Goal: Information Seeking & Learning: Learn about a topic

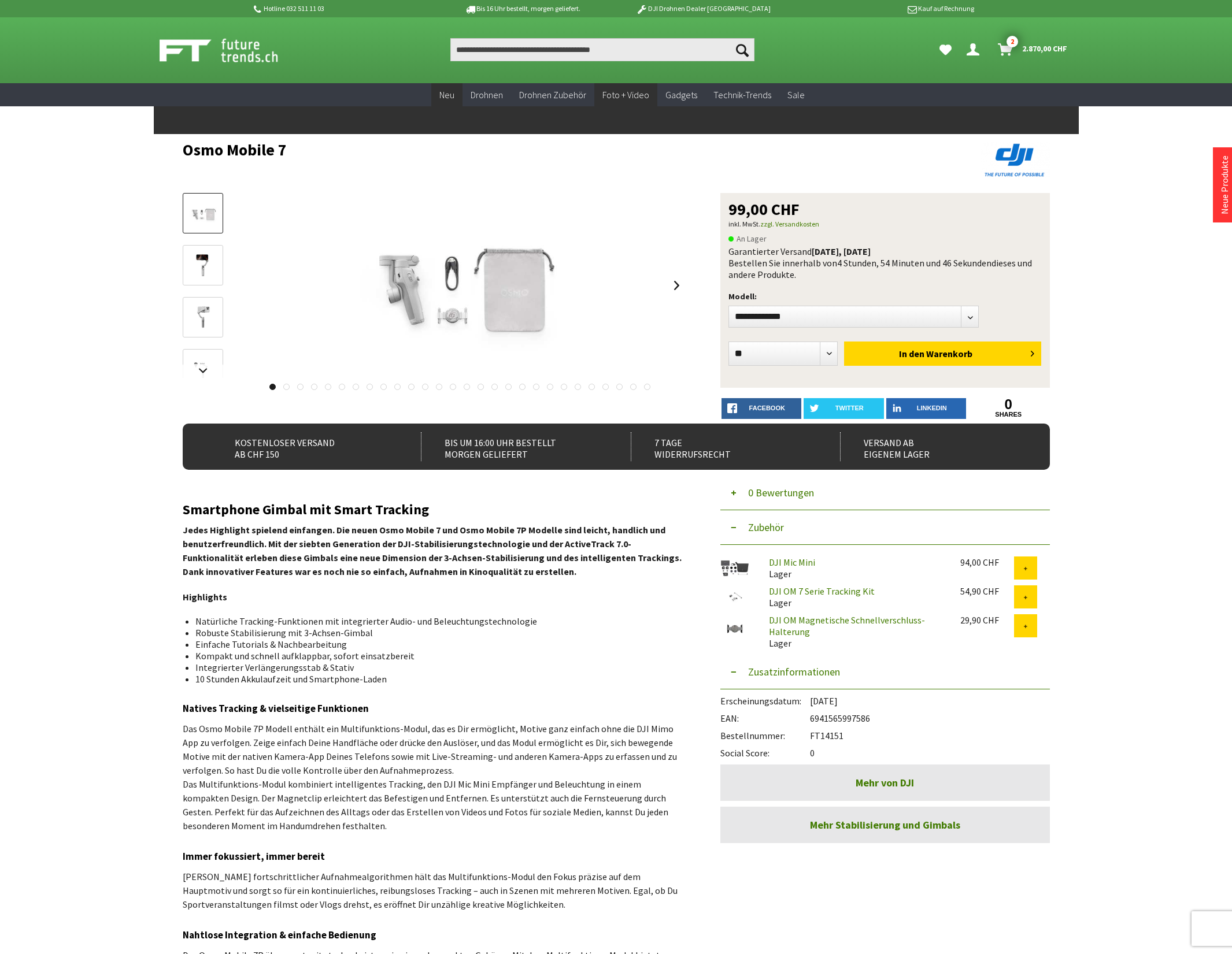
select select "**"
click at [450, 91] on span "Neu" at bounding box center [447, 95] width 15 height 12
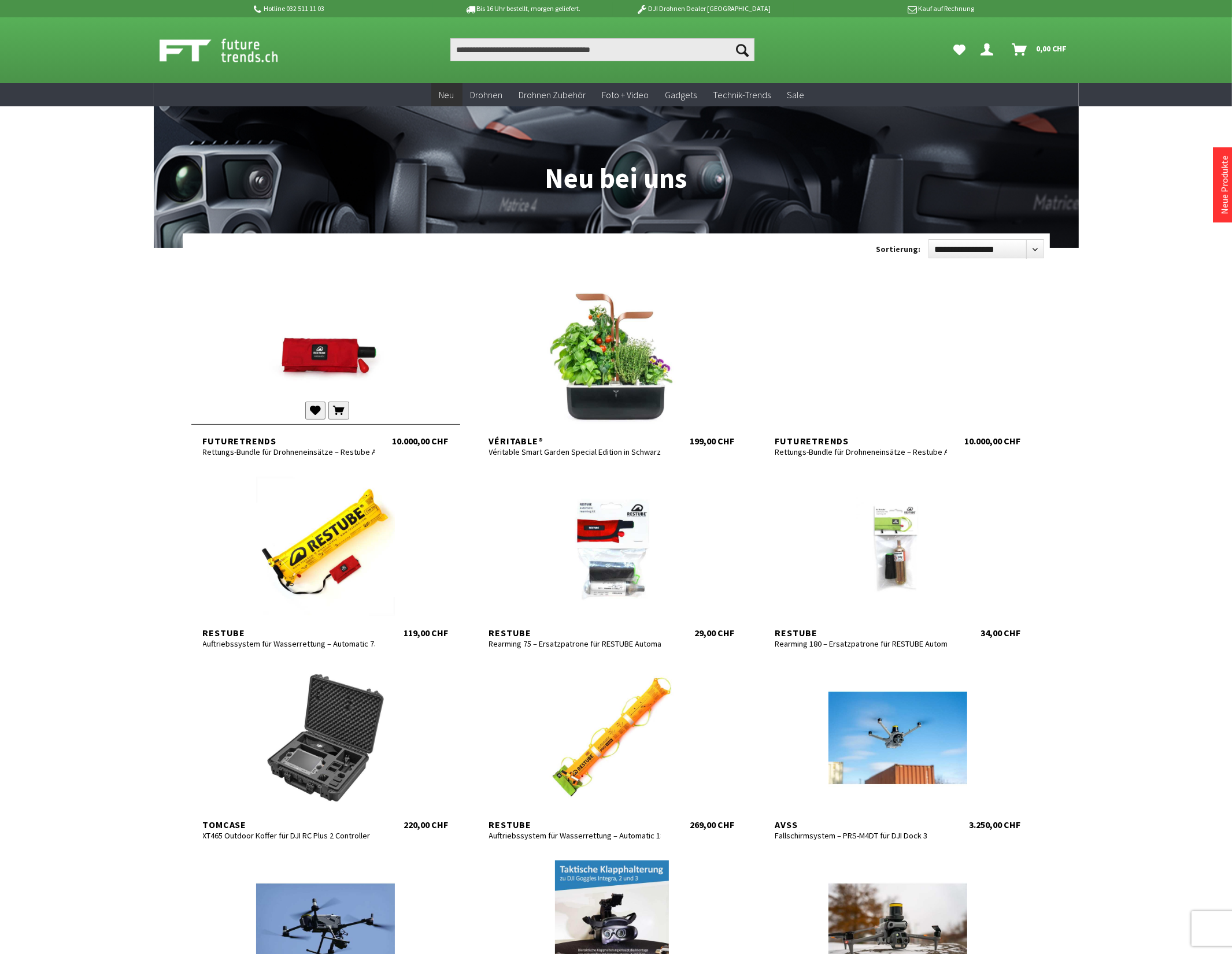
click at [304, 376] on div at bounding box center [326, 354] width 269 height 138
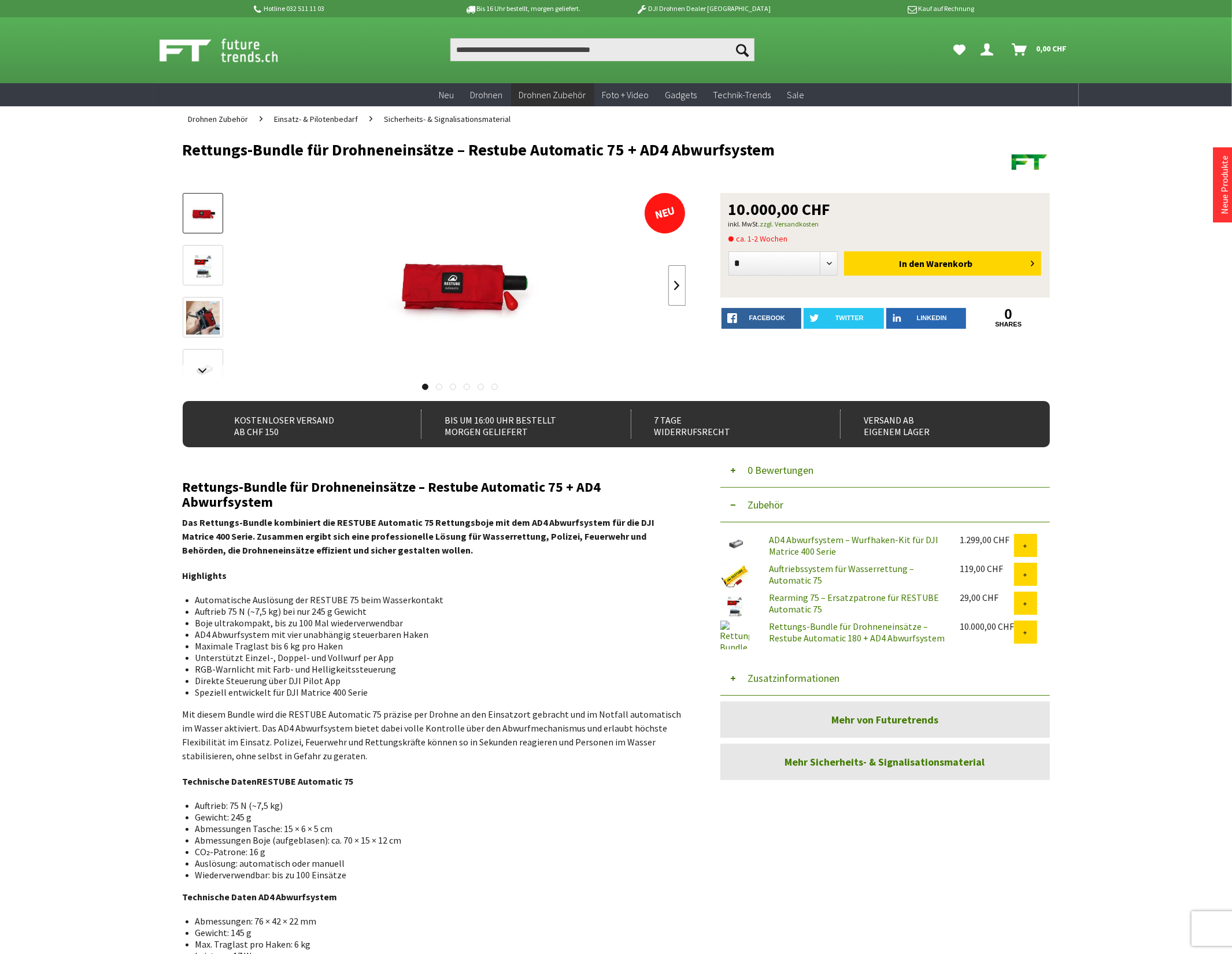
click at [677, 285] on link at bounding box center [677, 285] width 18 height 41
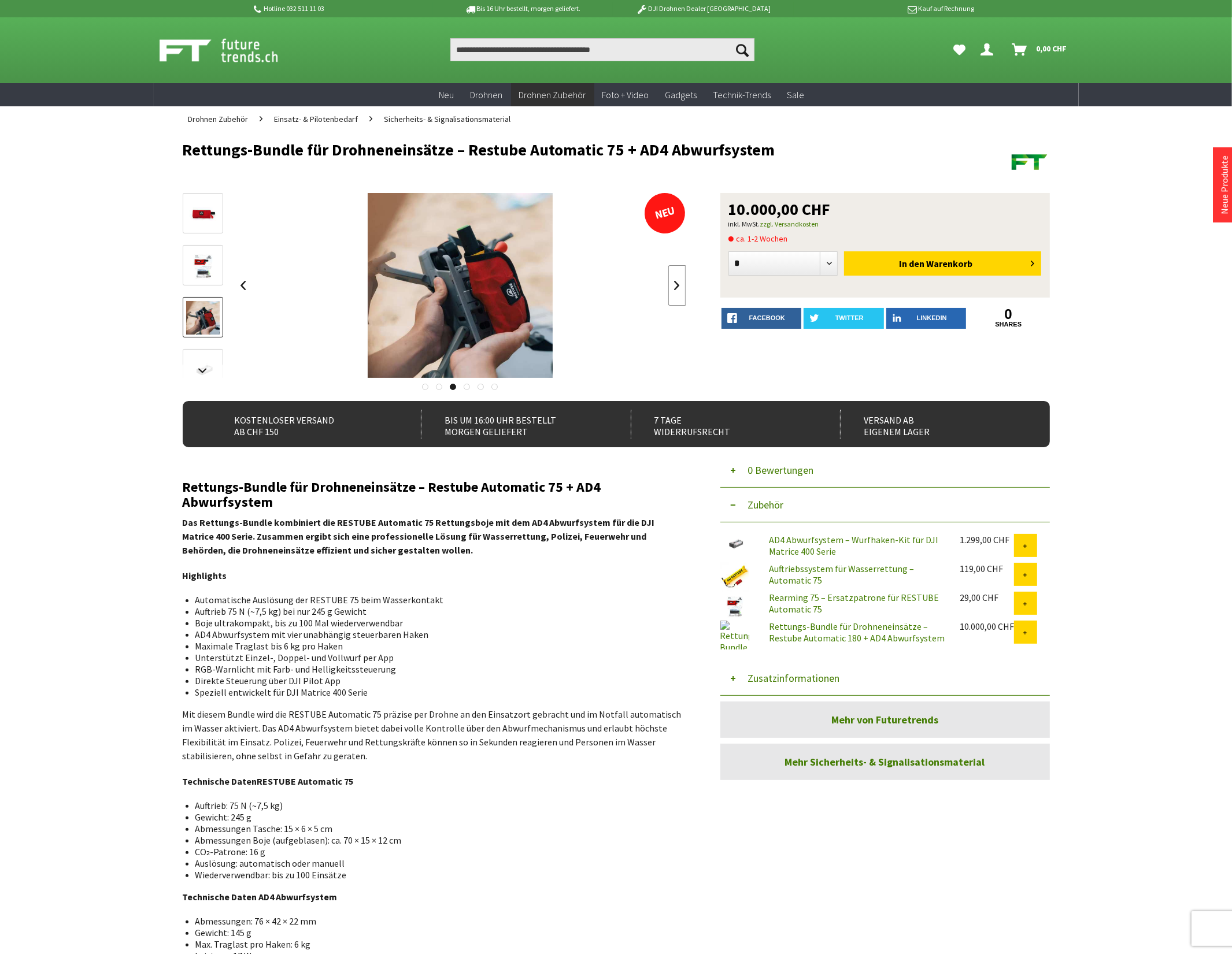
click at [677, 285] on link at bounding box center [677, 285] width 18 height 41
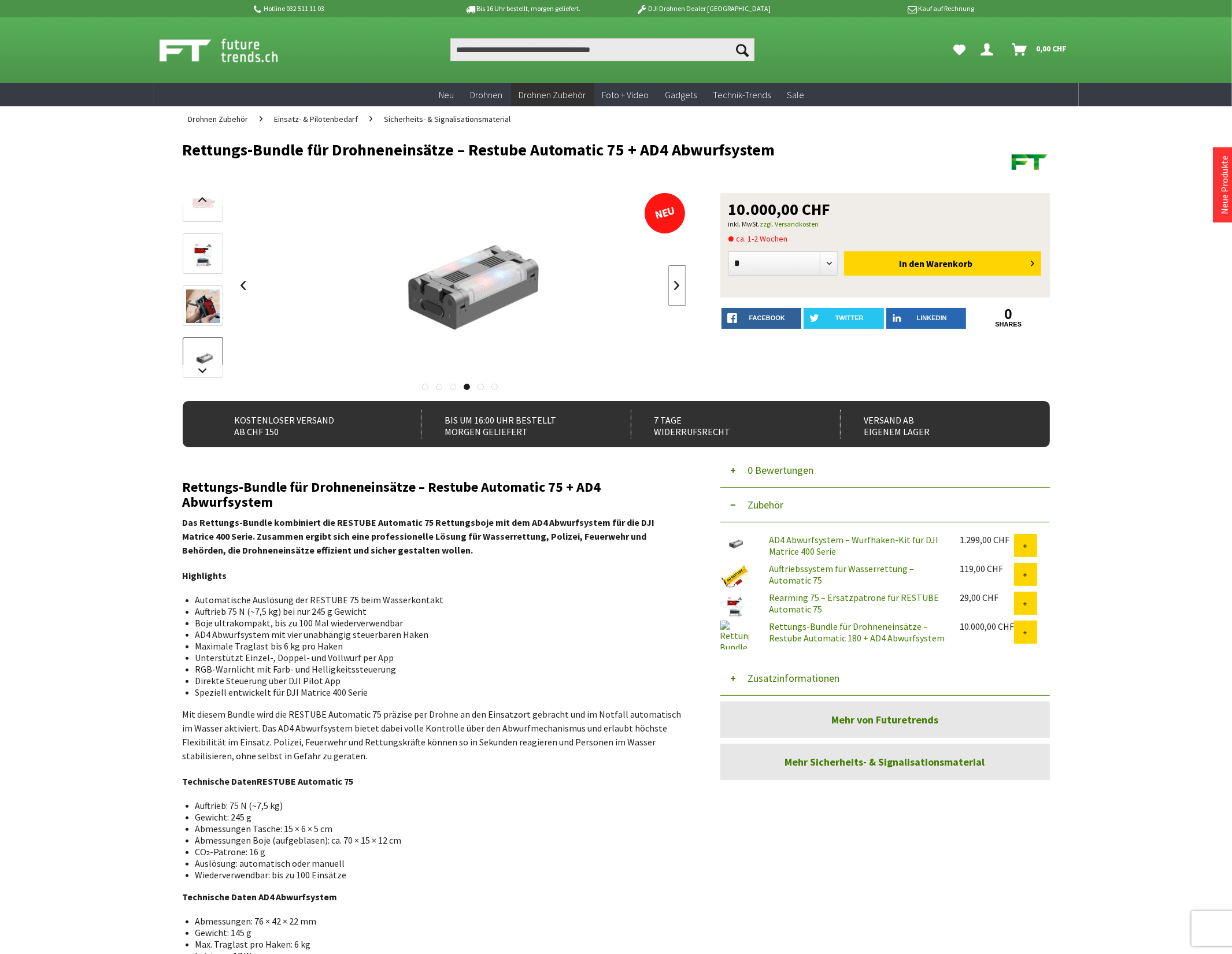
click at [677, 285] on link at bounding box center [677, 285] width 18 height 41
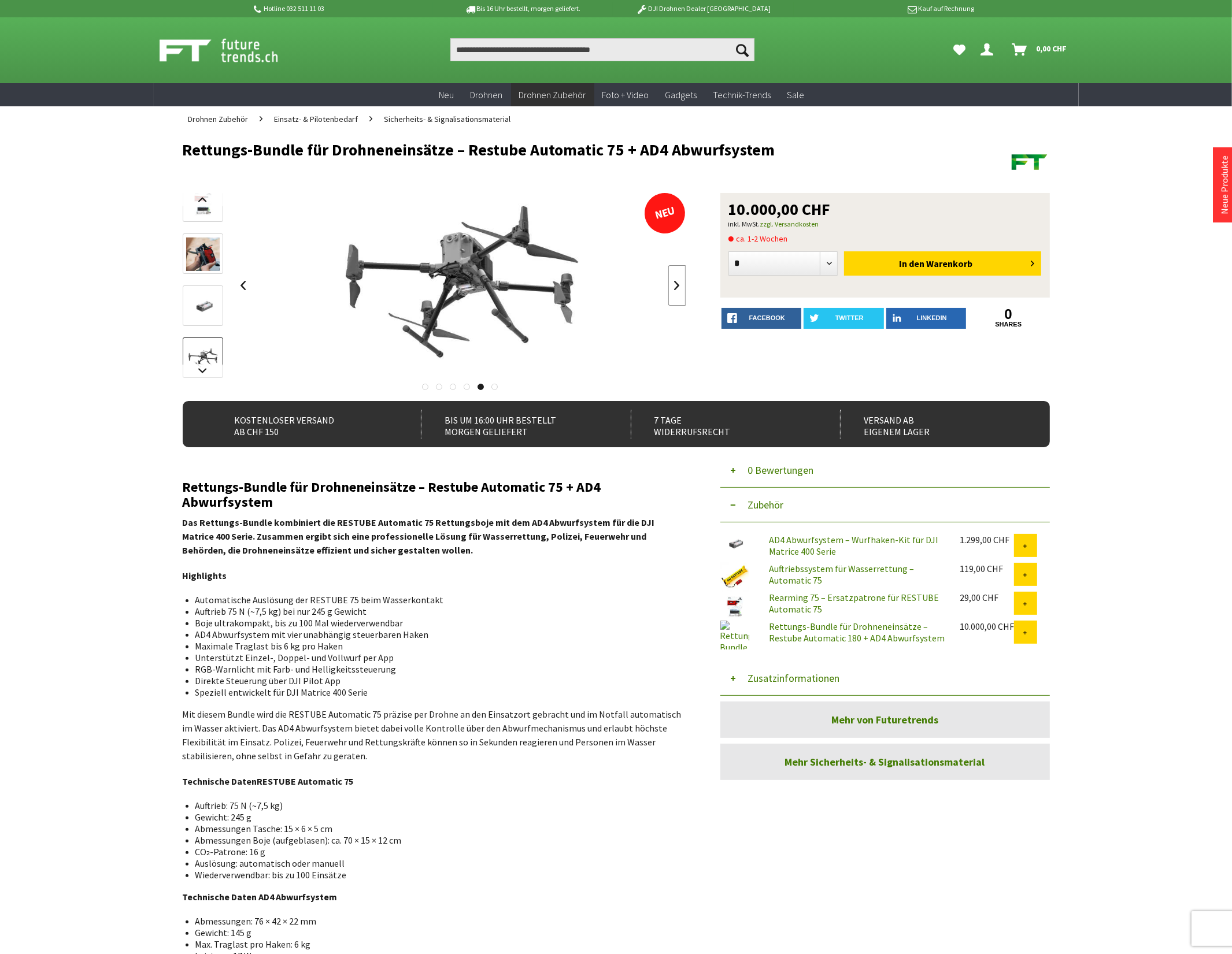
click at [677, 285] on link at bounding box center [677, 285] width 18 height 41
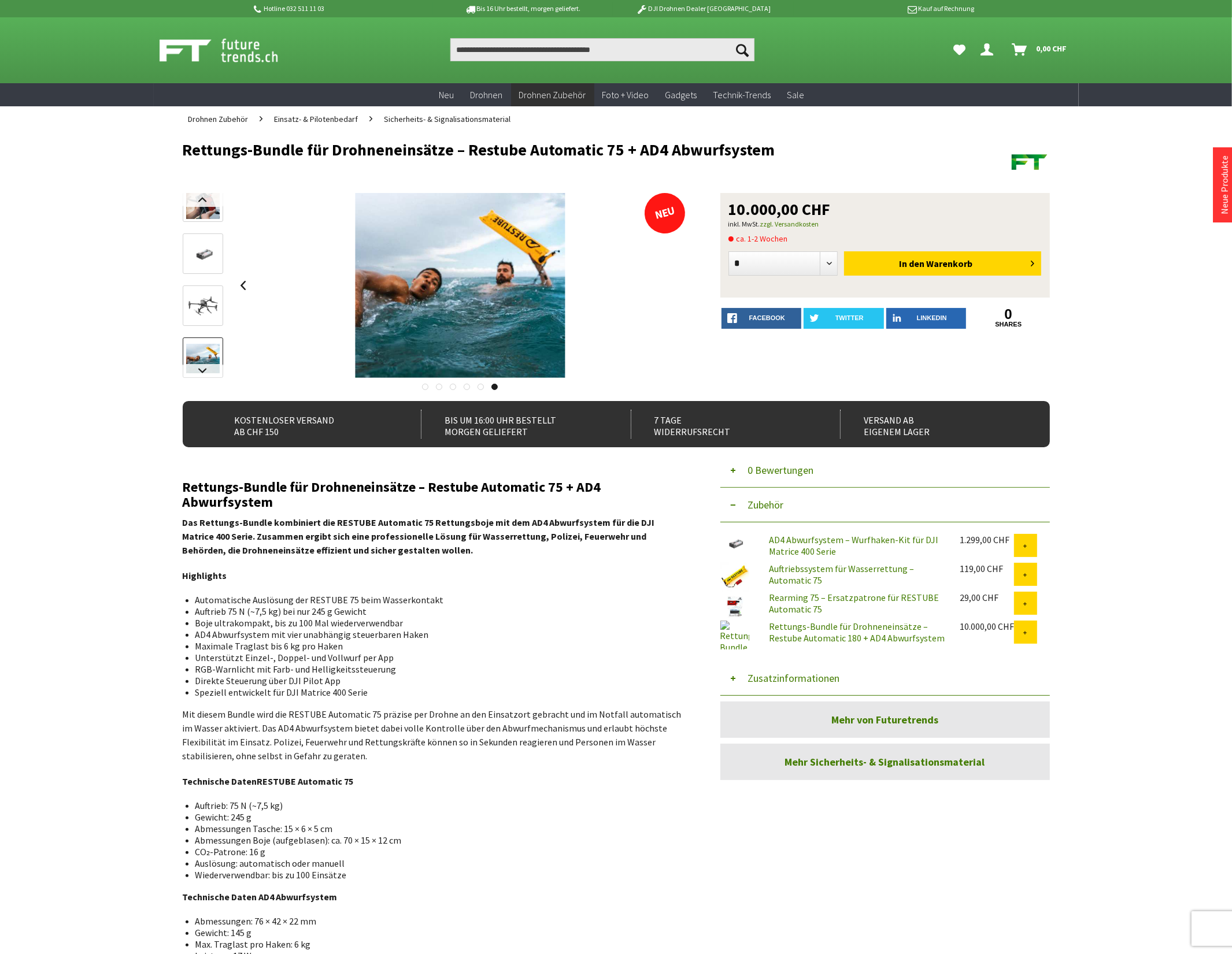
click at [203, 304] on img at bounding box center [202, 306] width 33 height 24
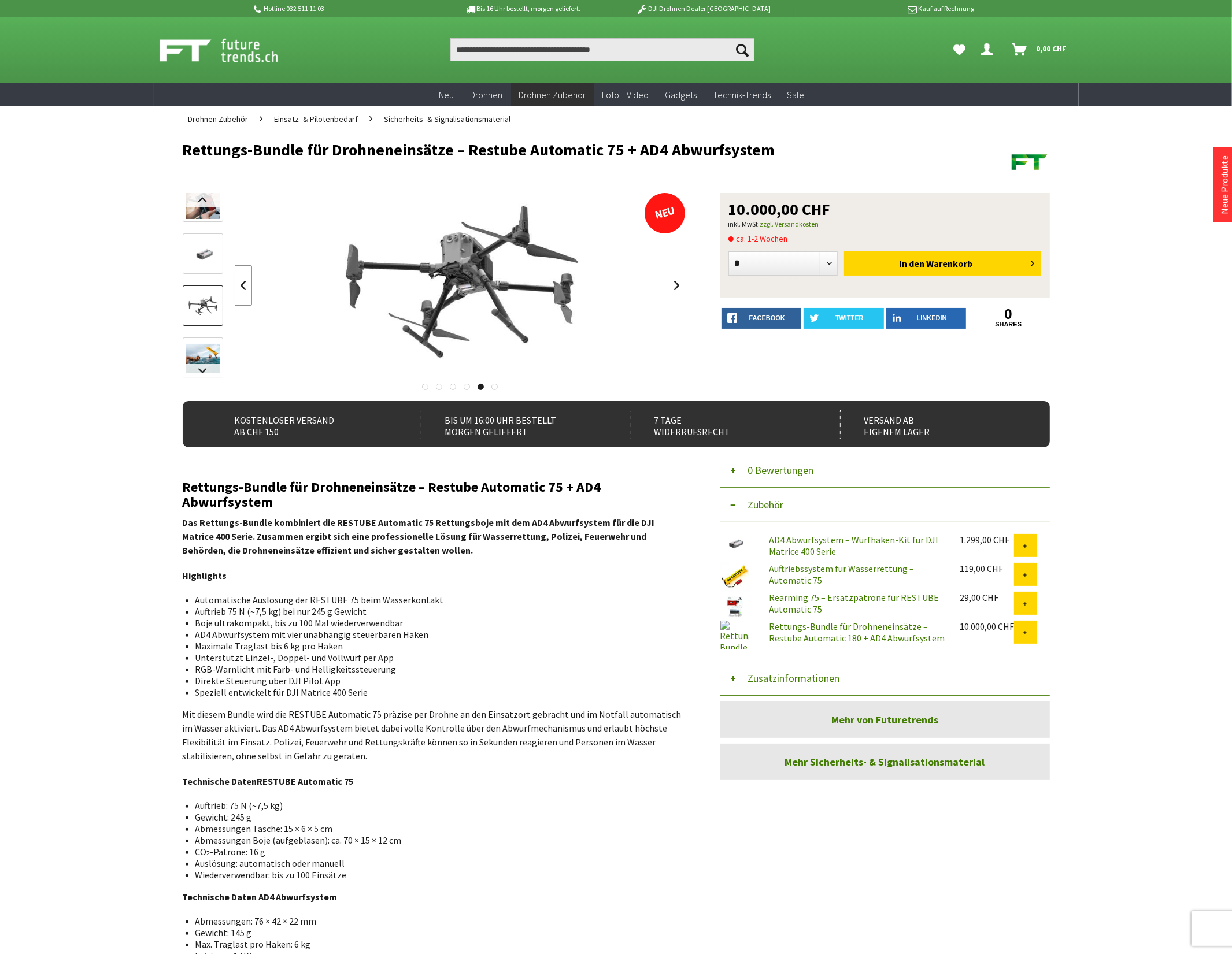
click at [247, 288] on link at bounding box center [243, 285] width 18 height 41
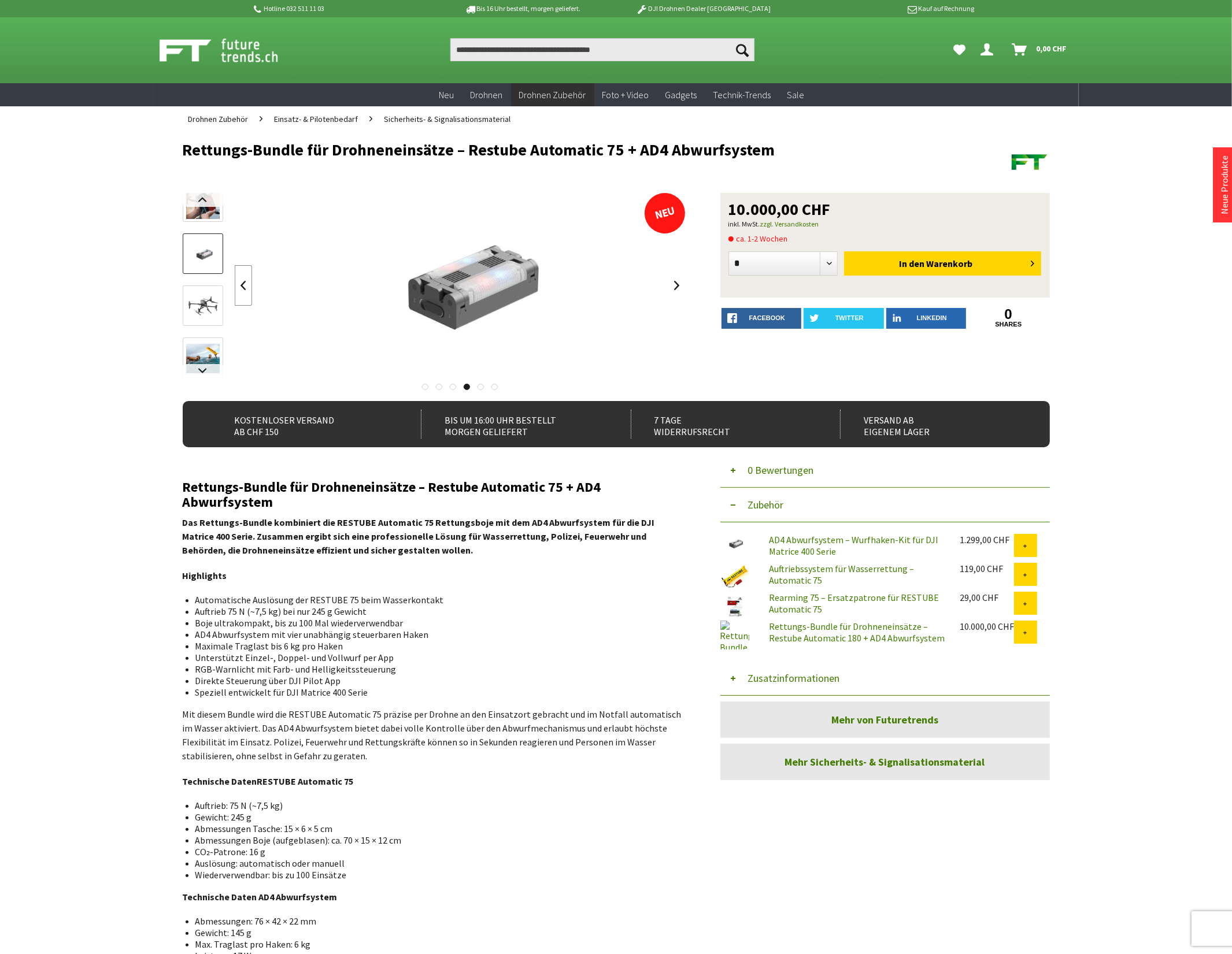
click at [247, 288] on link at bounding box center [243, 285] width 18 height 41
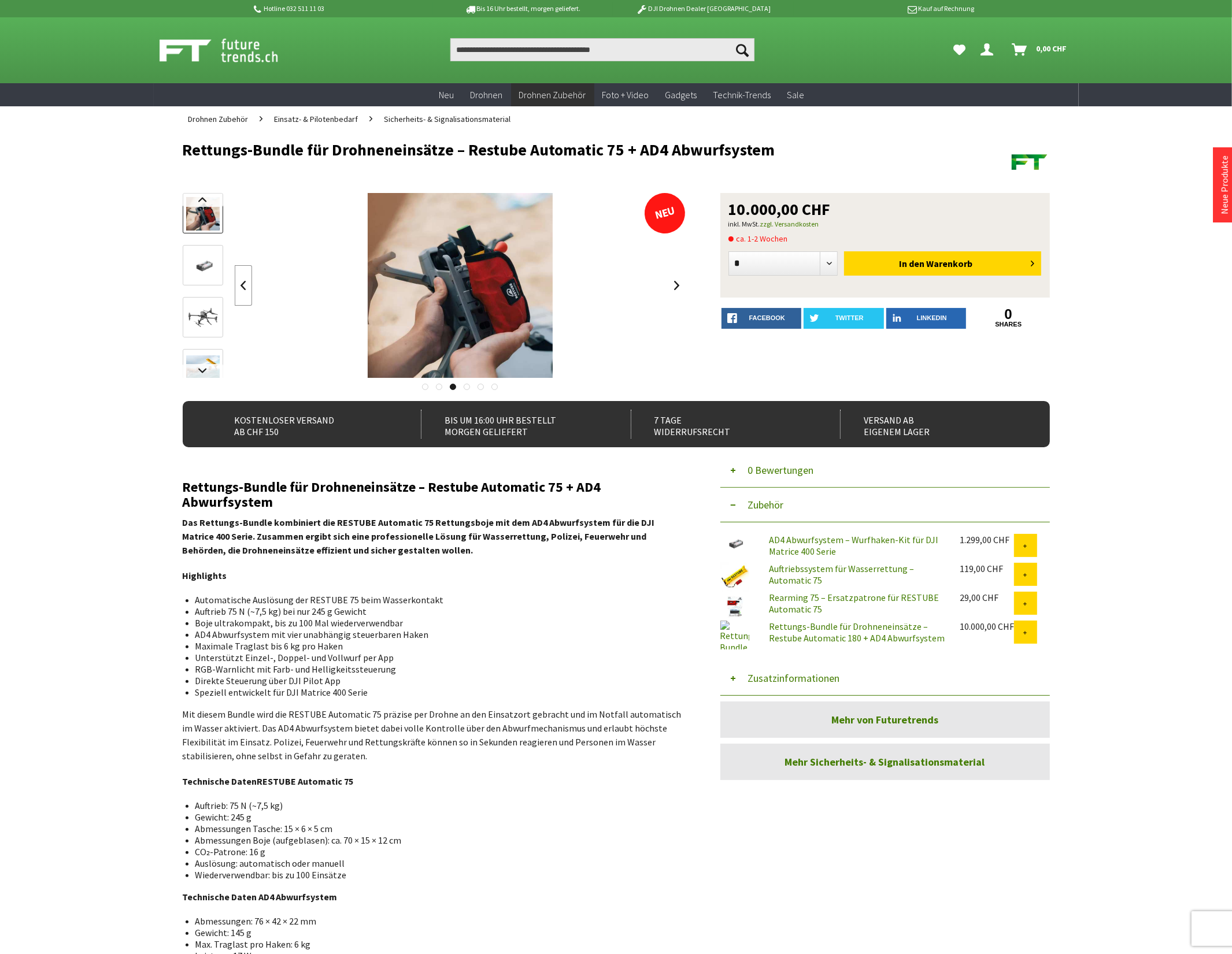
click at [247, 288] on link at bounding box center [243, 285] width 18 height 41
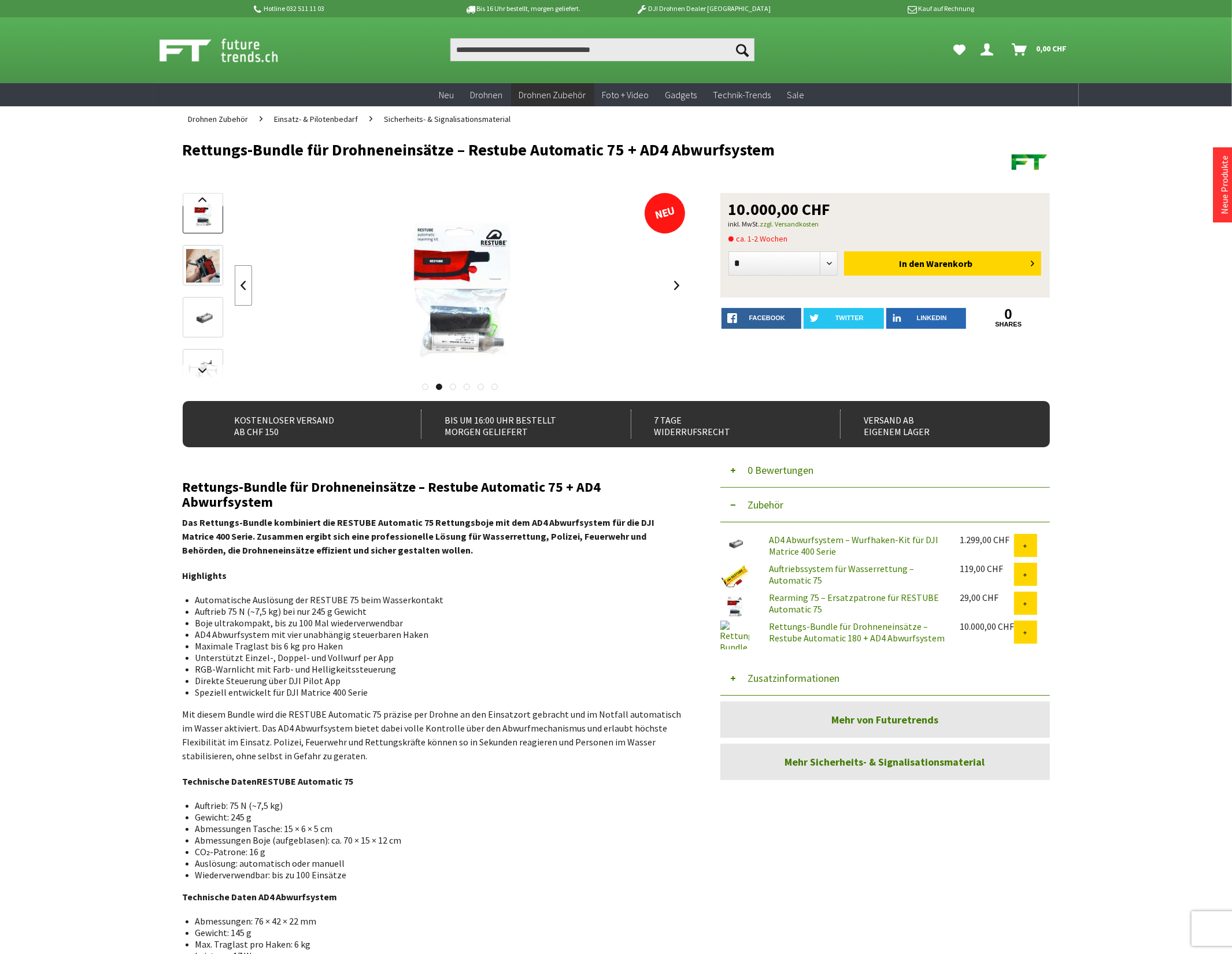
click at [247, 288] on link at bounding box center [243, 285] width 18 height 41
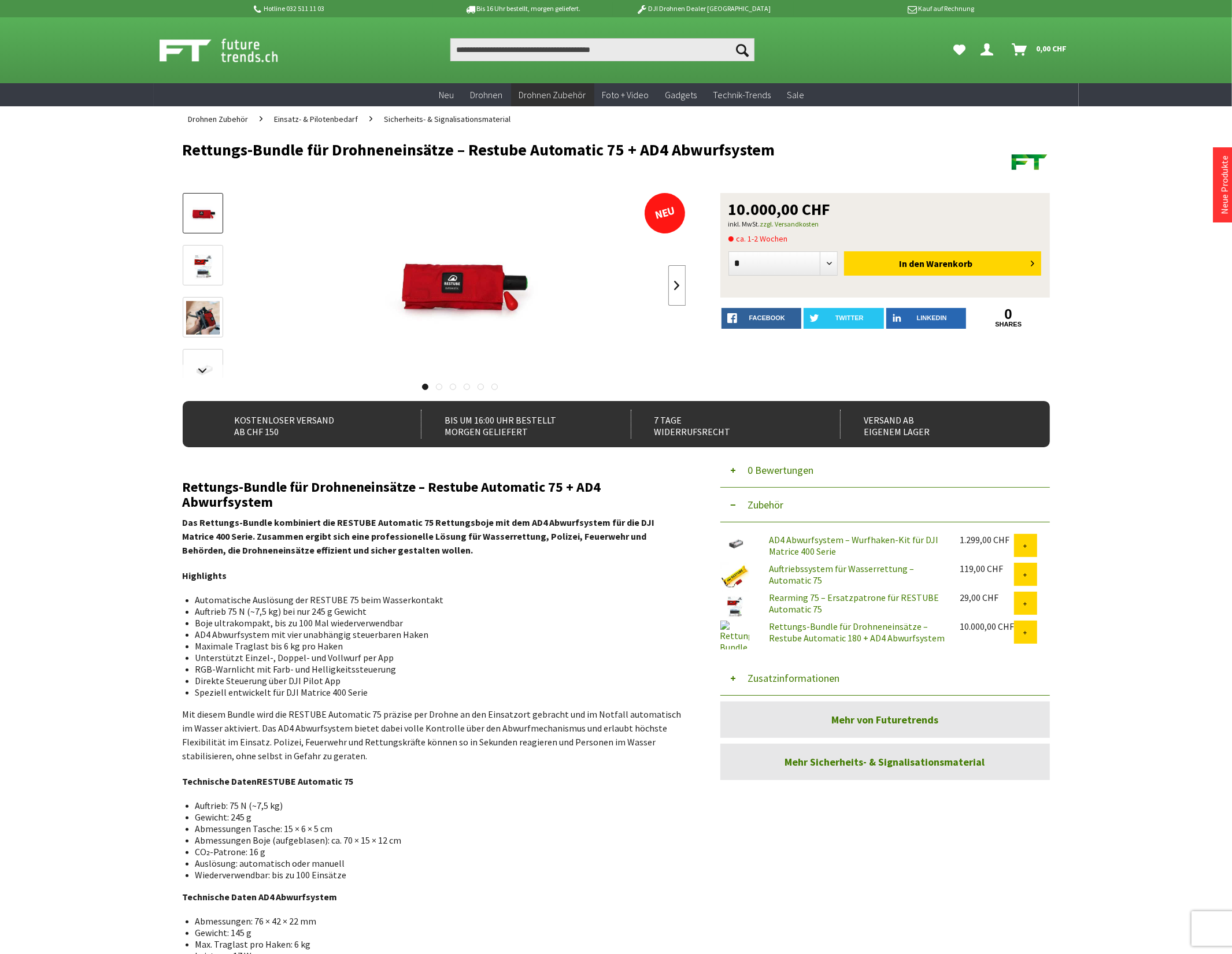
click at [677, 284] on link at bounding box center [677, 285] width 18 height 41
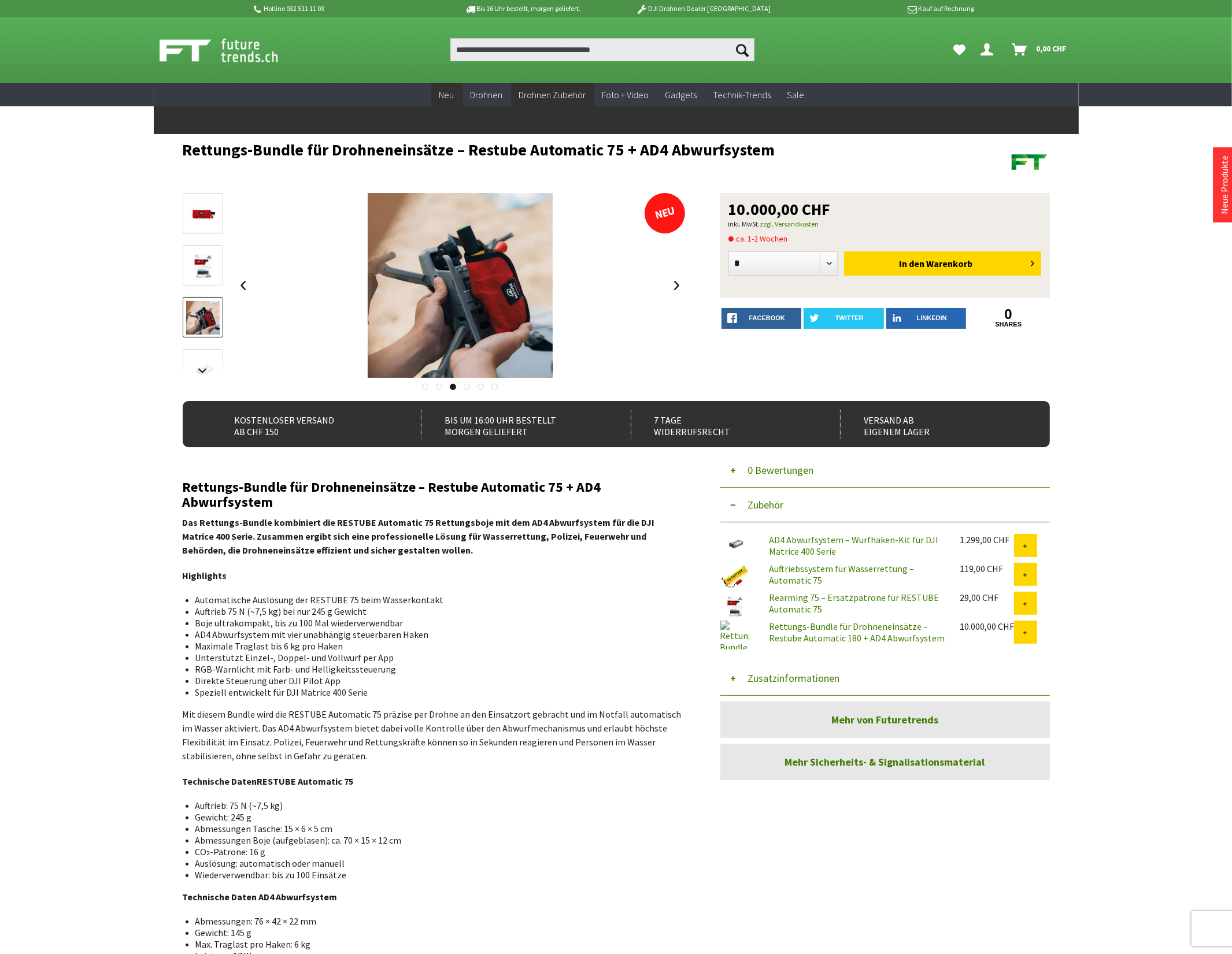
click at [454, 92] on span "Neu" at bounding box center [447, 95] width 15 height 12
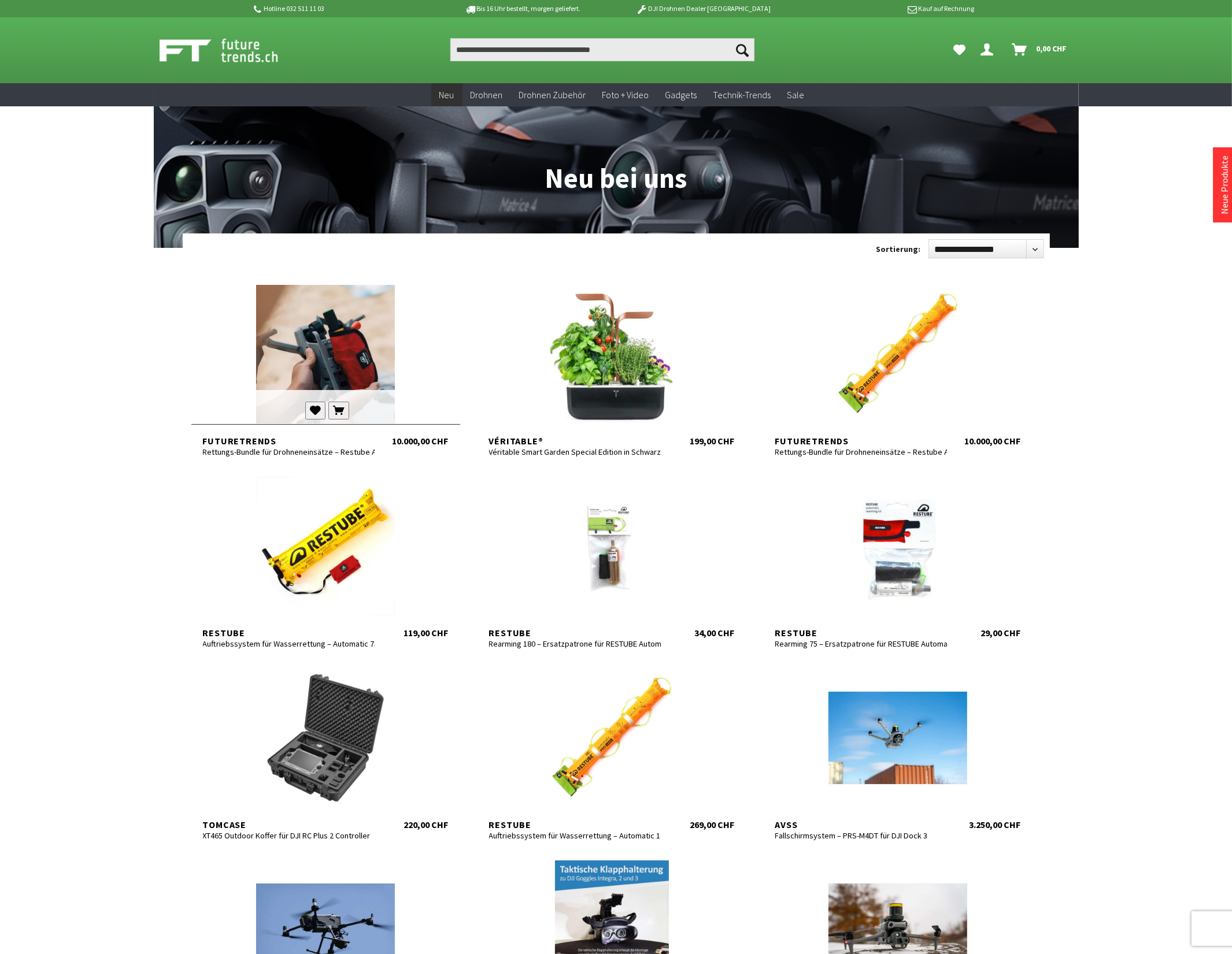
click at [335, 329] on div at bounding box center [326, 354] width 269 height 138
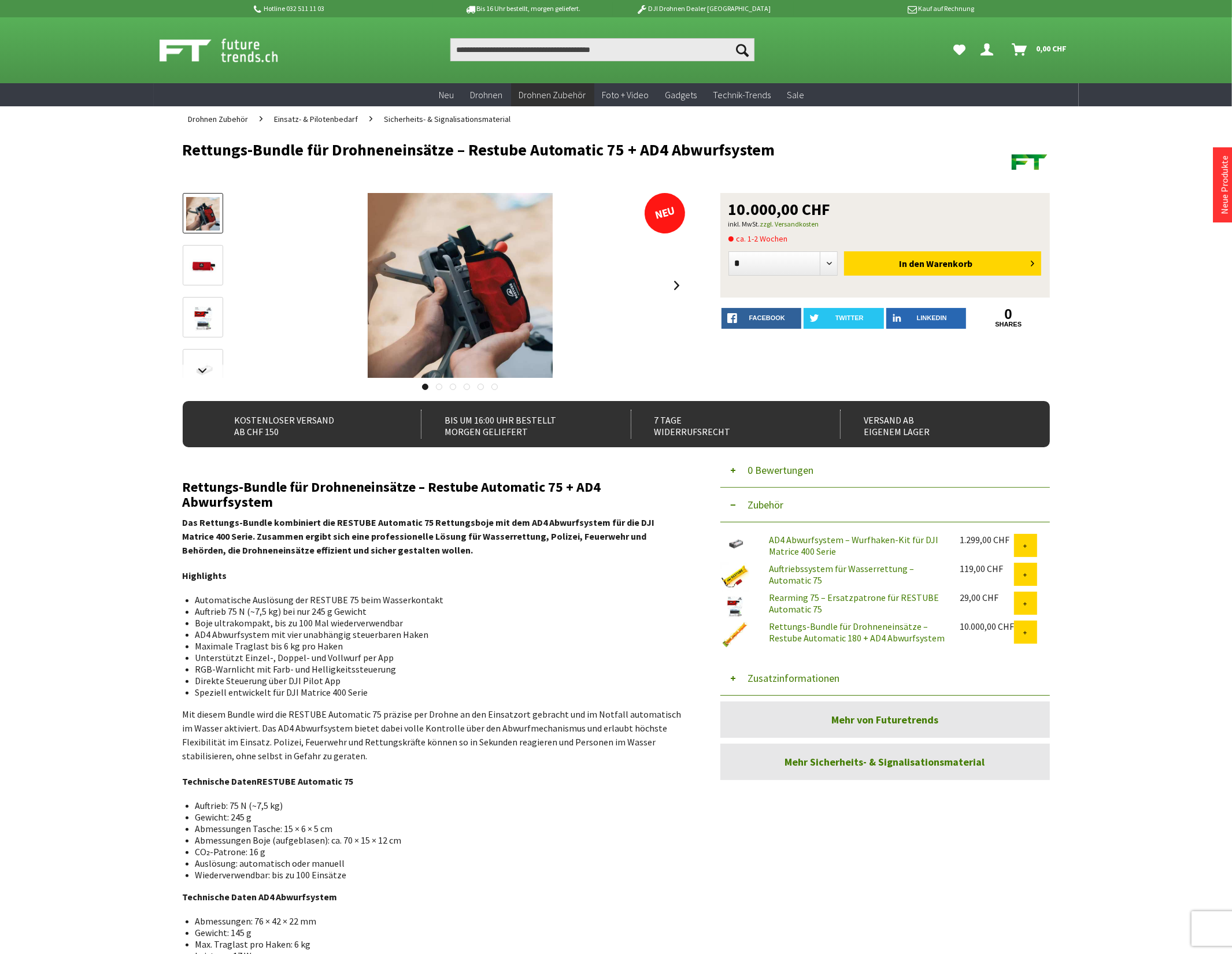
click at [821, 630] on link "Rettungs-Bundle für Drohneneinsätze – Restube Automatic 180 + AD4 Abwurfsystem" at bounding box center [857, 632] width 176 height 23
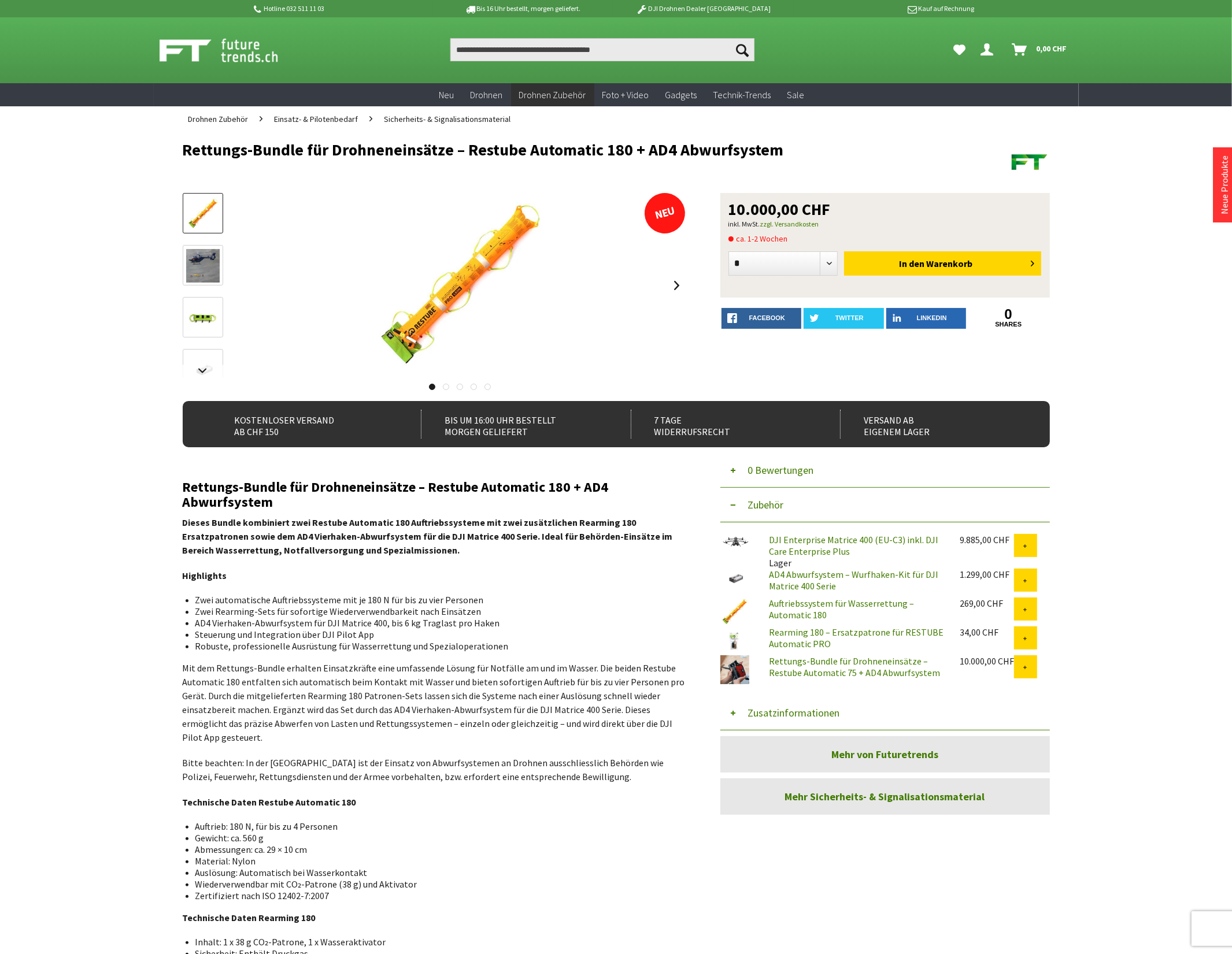
click at [836, 671] on link "Rettungs-Bundle für Drohneneinsätze – Restube Automatic 75 + AD4 Abwurfsystem" at bounding box center [855, 667] width 171 height 23
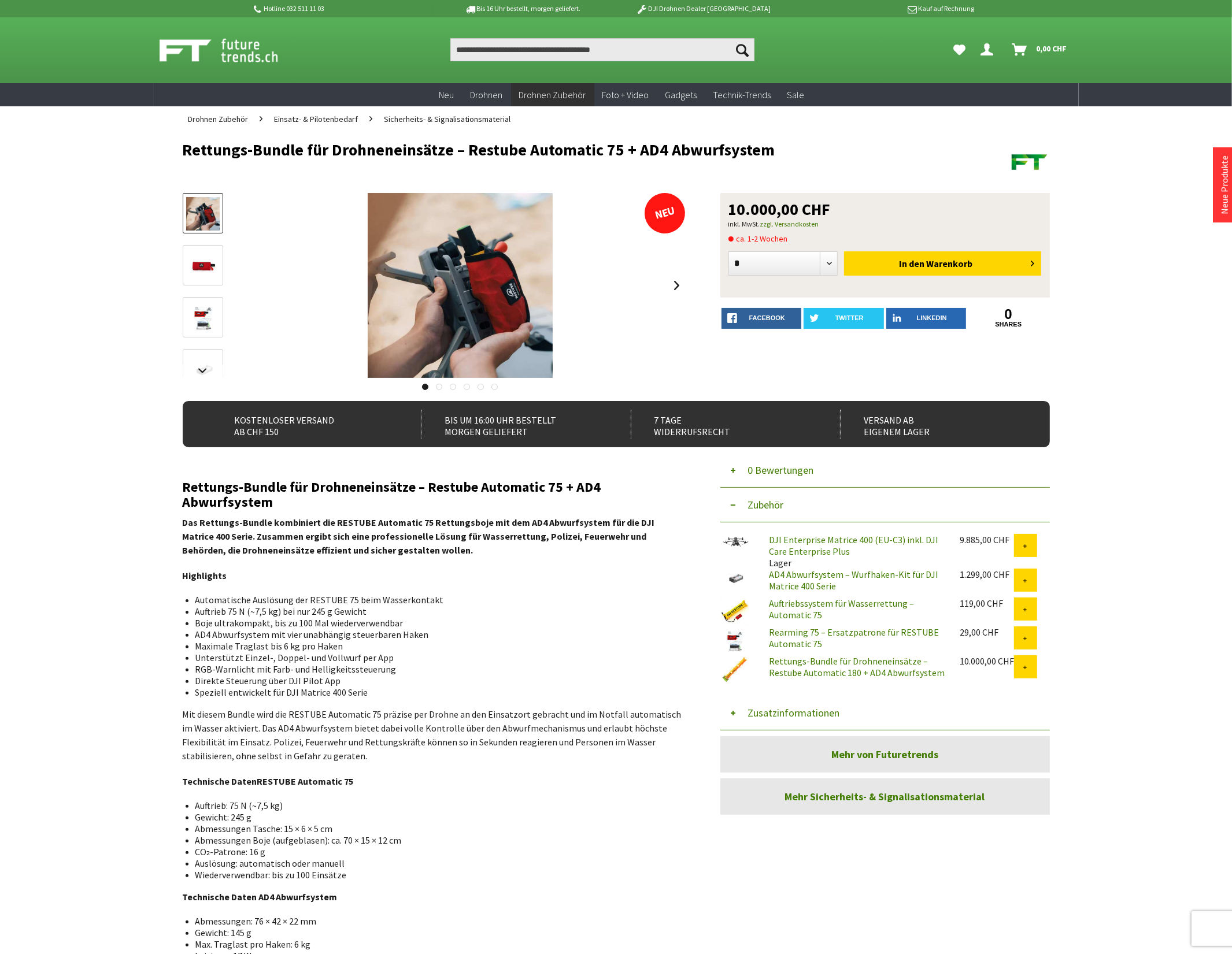
click at [813, 712] on button "Zusatzinformationen" at bounding box center [885, 713] width 329 height 35
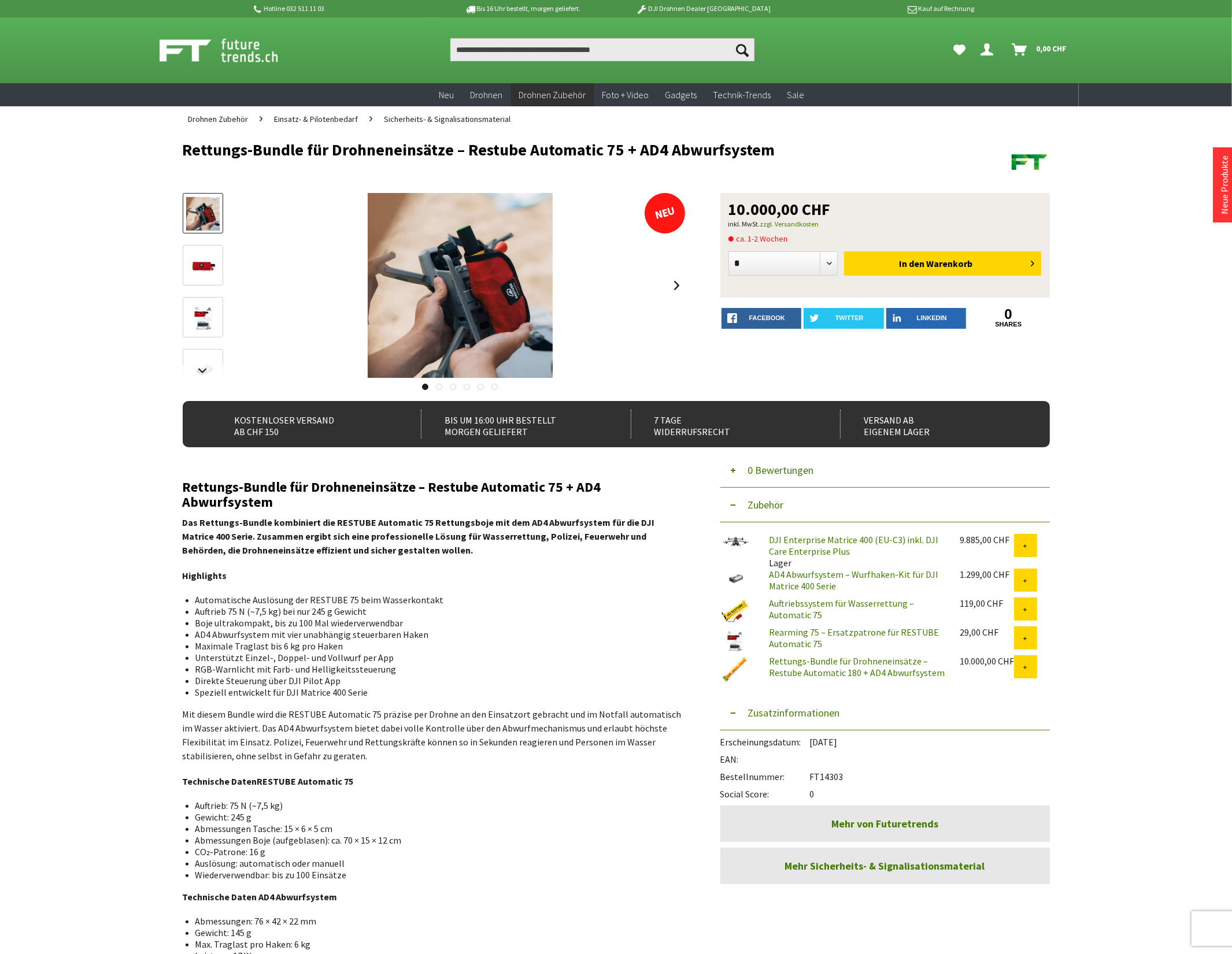
click at [914, 604] on link "Auftriebssystem für Wasserrettung – Automatic 75" at bounding box center [841, 609] width 145 height 23
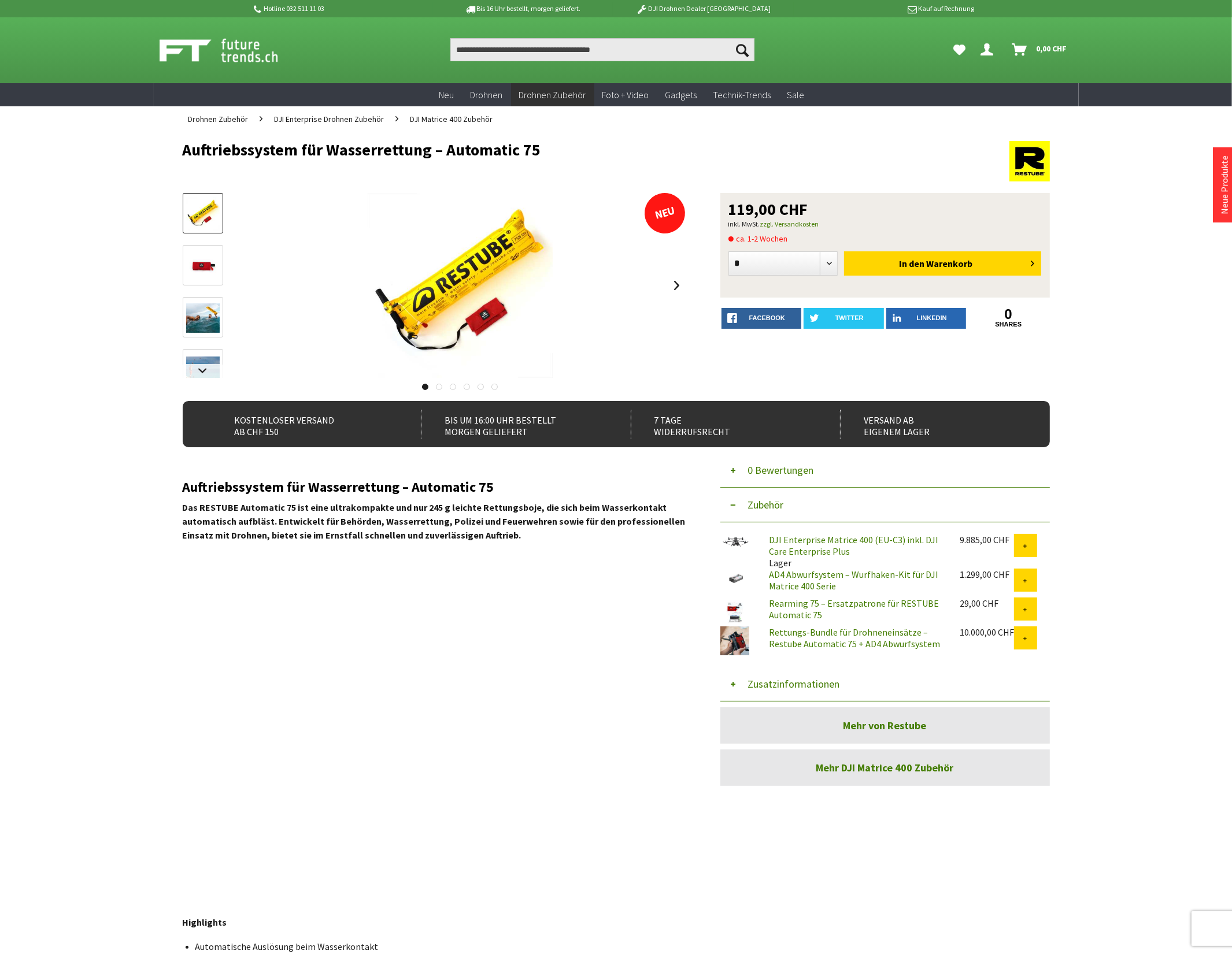
click at [821, 684] on button "Zusatzinformationen" at bounding box center [885, 684] width 329 height 35
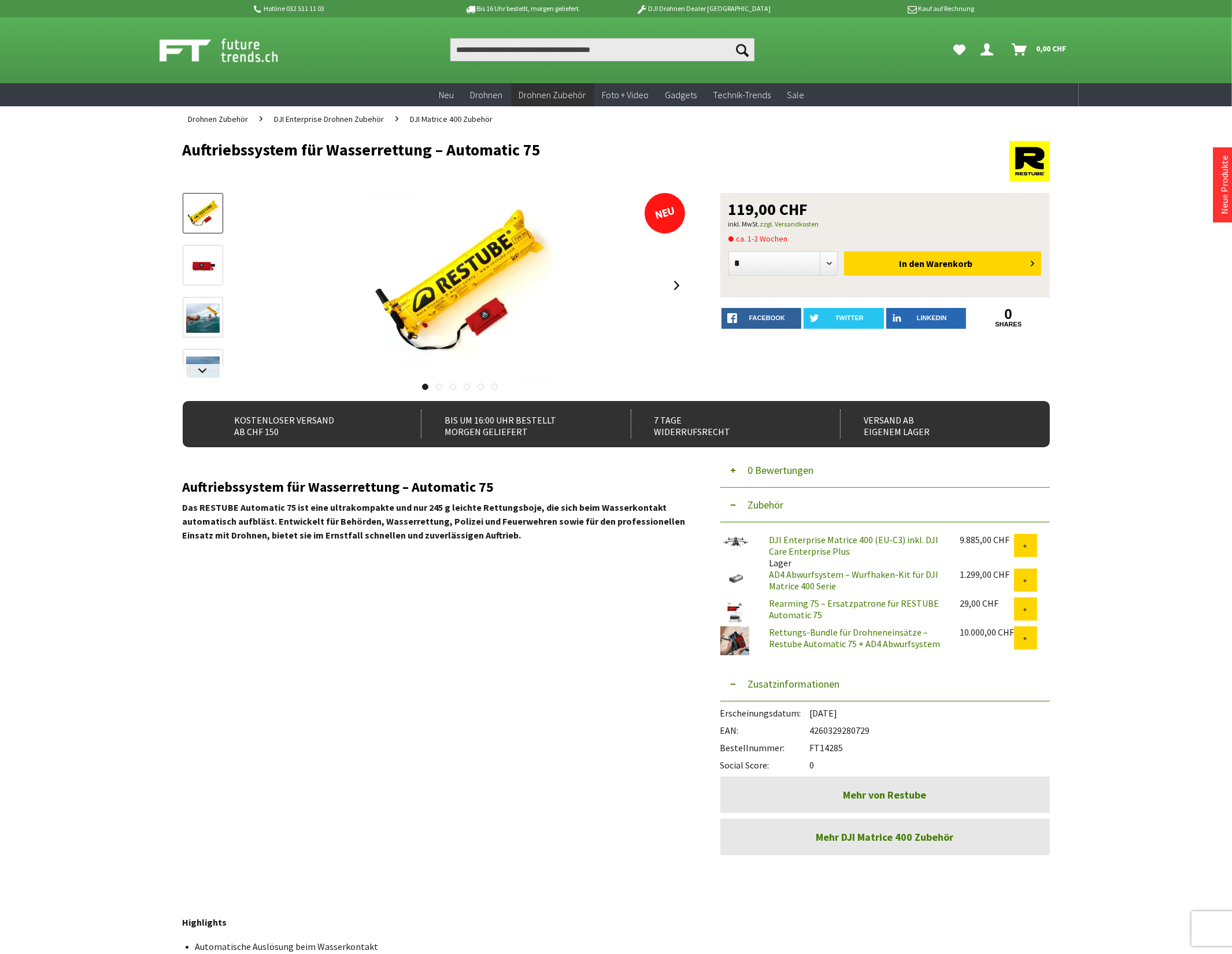
click at [874, 604] on link "Rearming 75 – Ersatzpatrone für RESTUBE Automatic 75" at bounding box center [854, 609] width 170 height 23
click at [821, 581] on link "AD4 Abwurfsystem – Wurfhaken-Kit für DJI Matrice 400 Serie" at bounding box center [854, 580] width 169 height 23
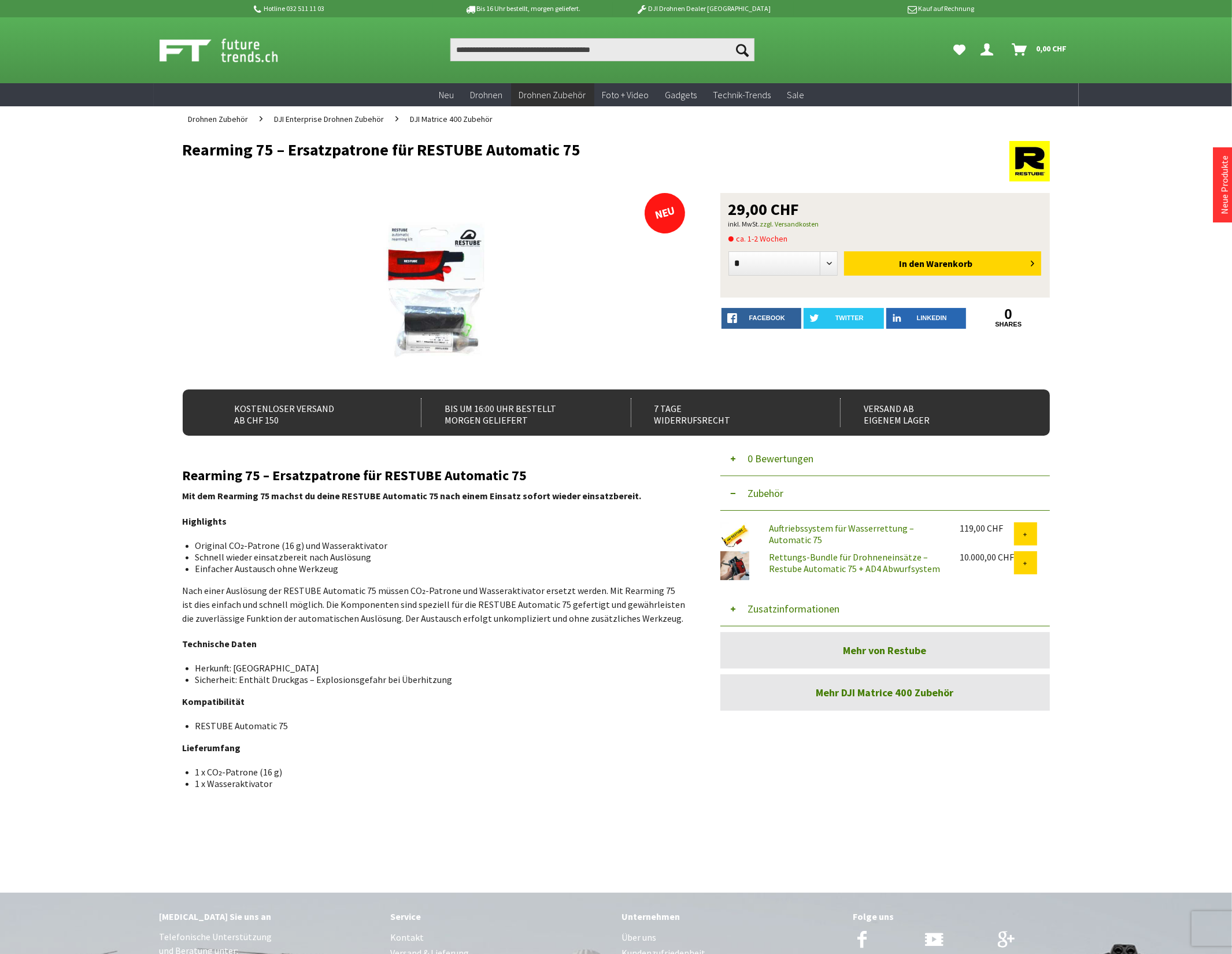
click at [837, 605] on button "Zusatzinformationen" at bounding box center [885, 609] width 329 height 35
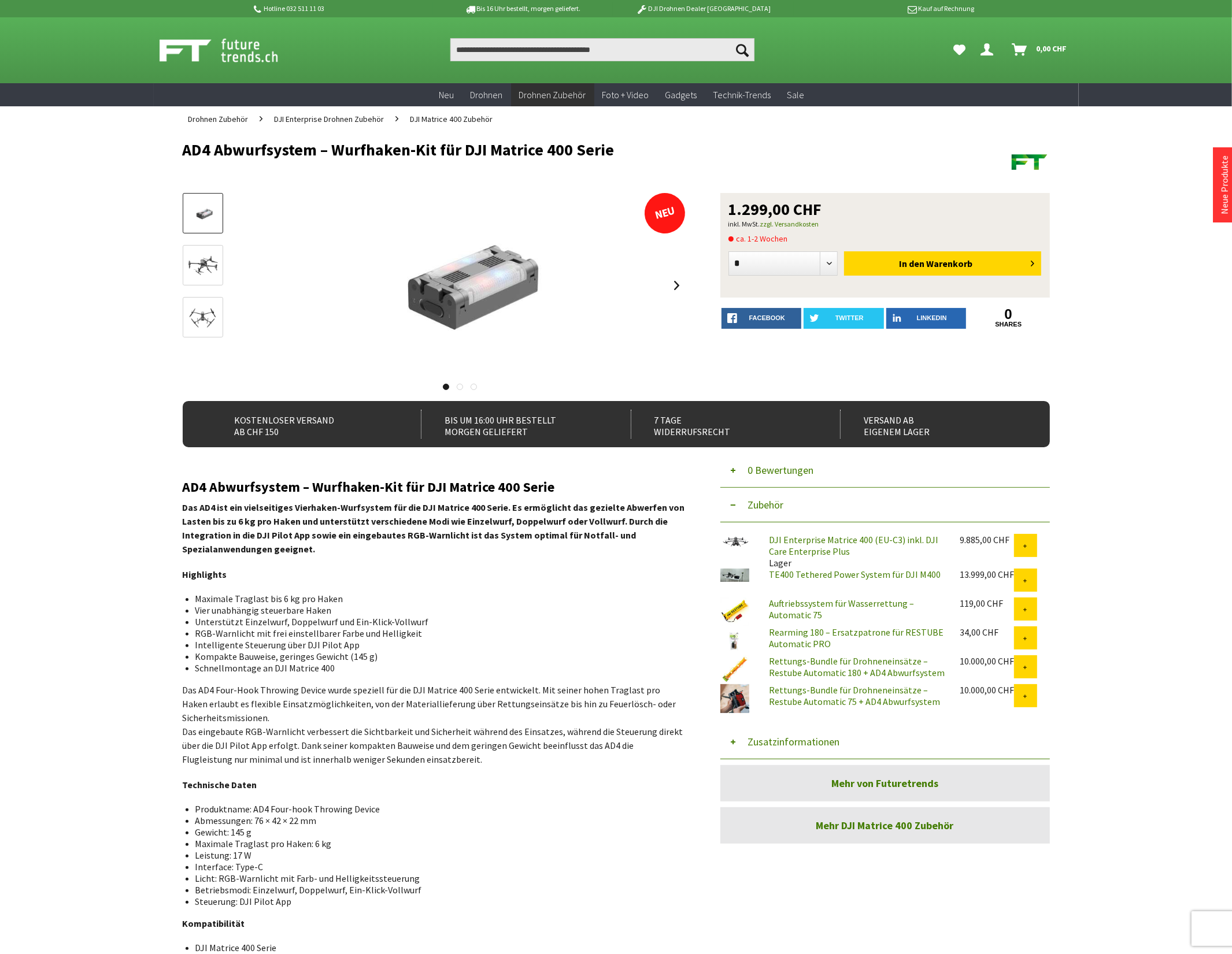
click at [807, 741] on button "Zusatzinformationen" at bounding box center [885, 741] width 329 height 35
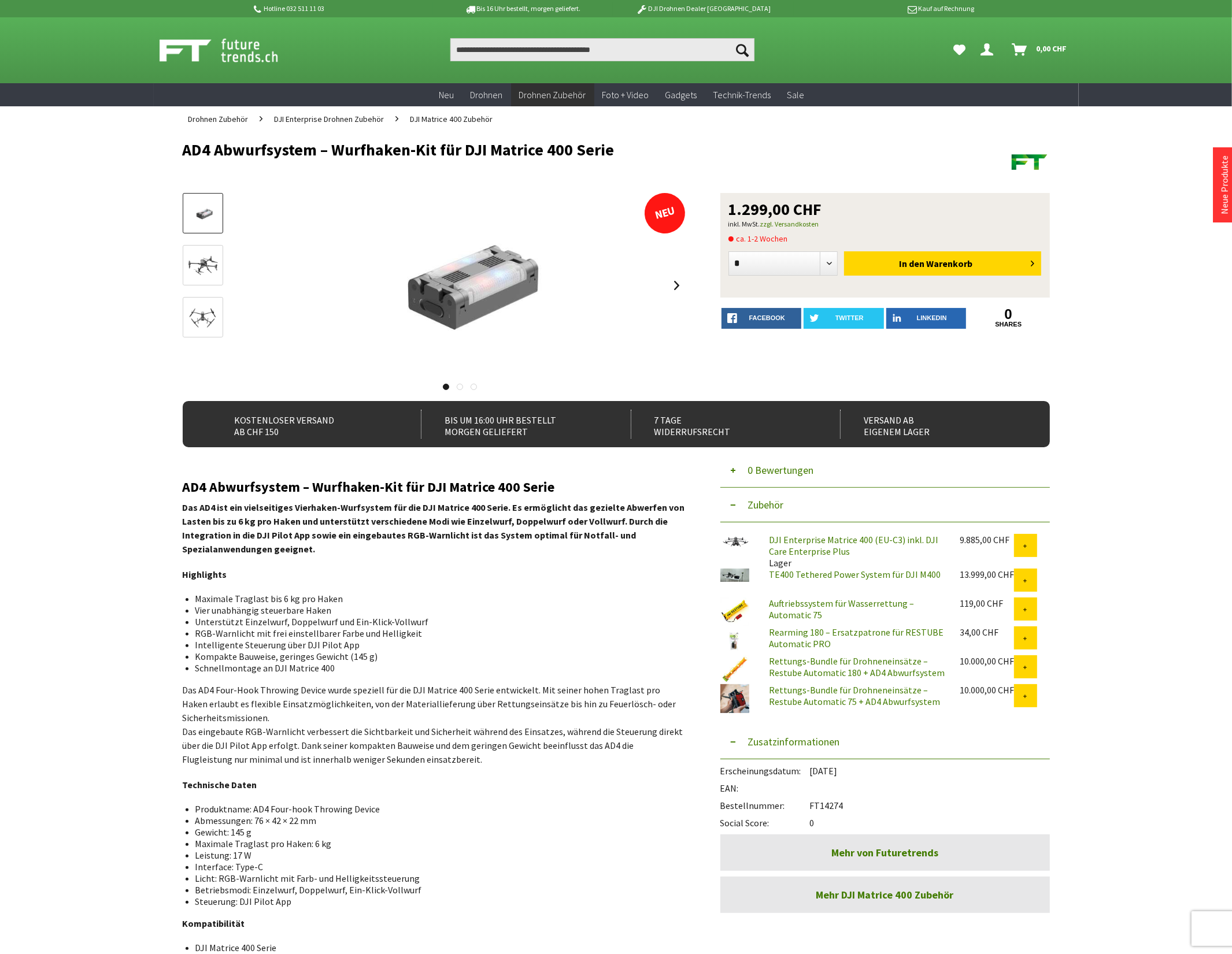
click at [817, 693] on link "Rettungs-Bundle für Drohneneinsätze – Restube Automatic 75 + AD4 Abwurfsystem" at bounding box center [855, 696] width 171 height 23
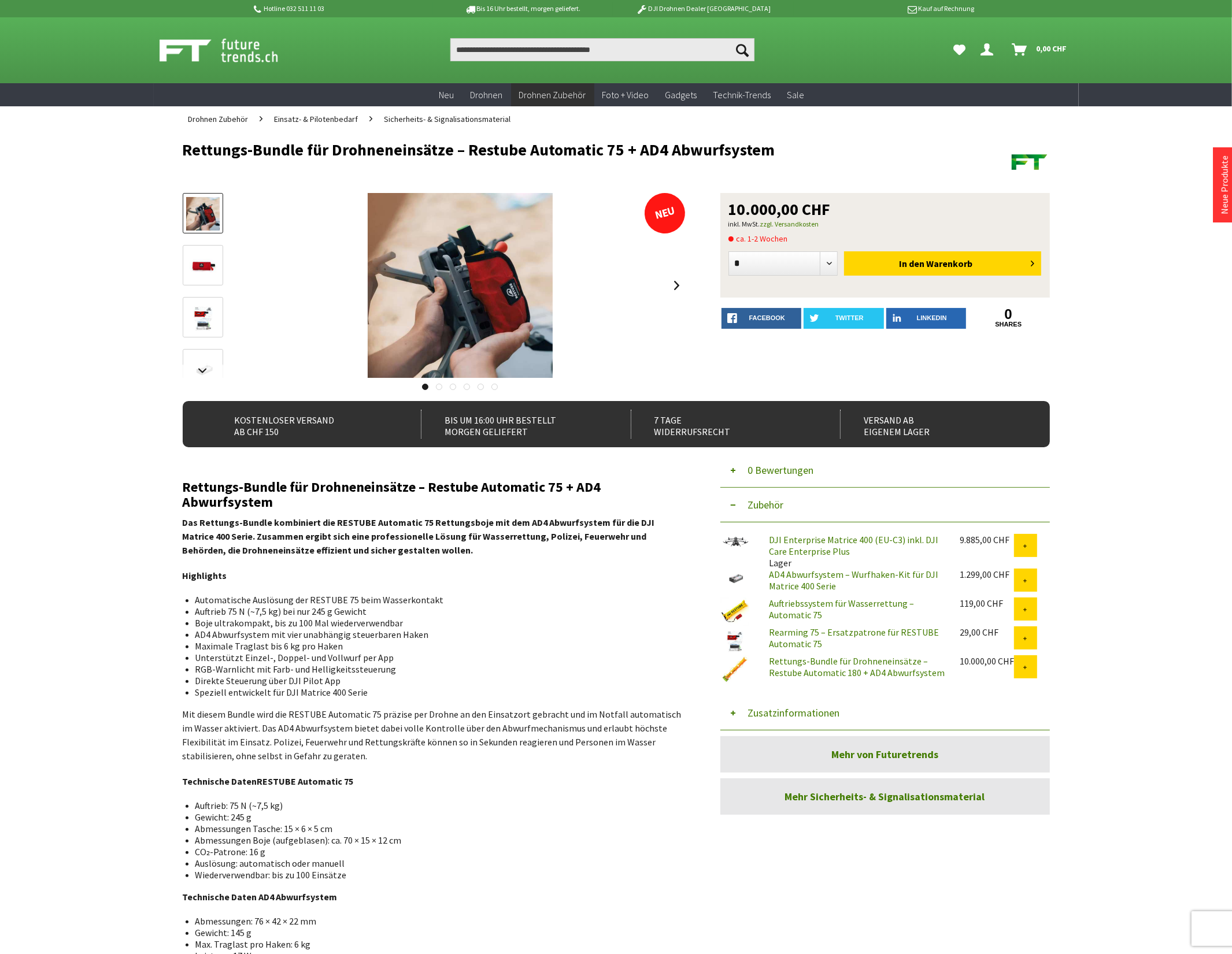
click at [798, 639] on link "Rearming 75 – Ersatzpatrone für RESTUBE Automatic 75" at bounding box center [854, 638] width 170 height 23
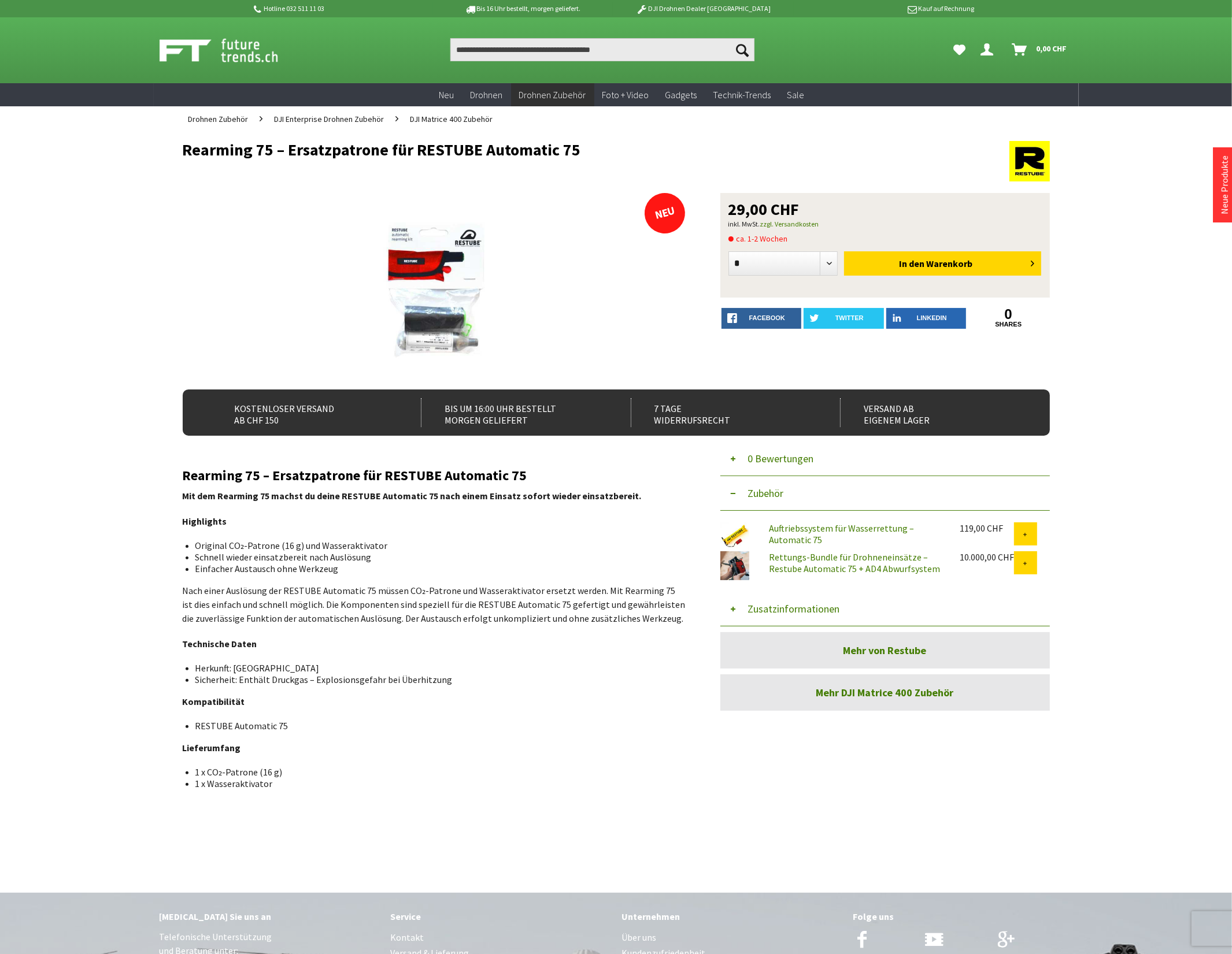
click at [784, 605] on button "Zusatzinformationen" at bounding box center [885, 609] width 329 height 35
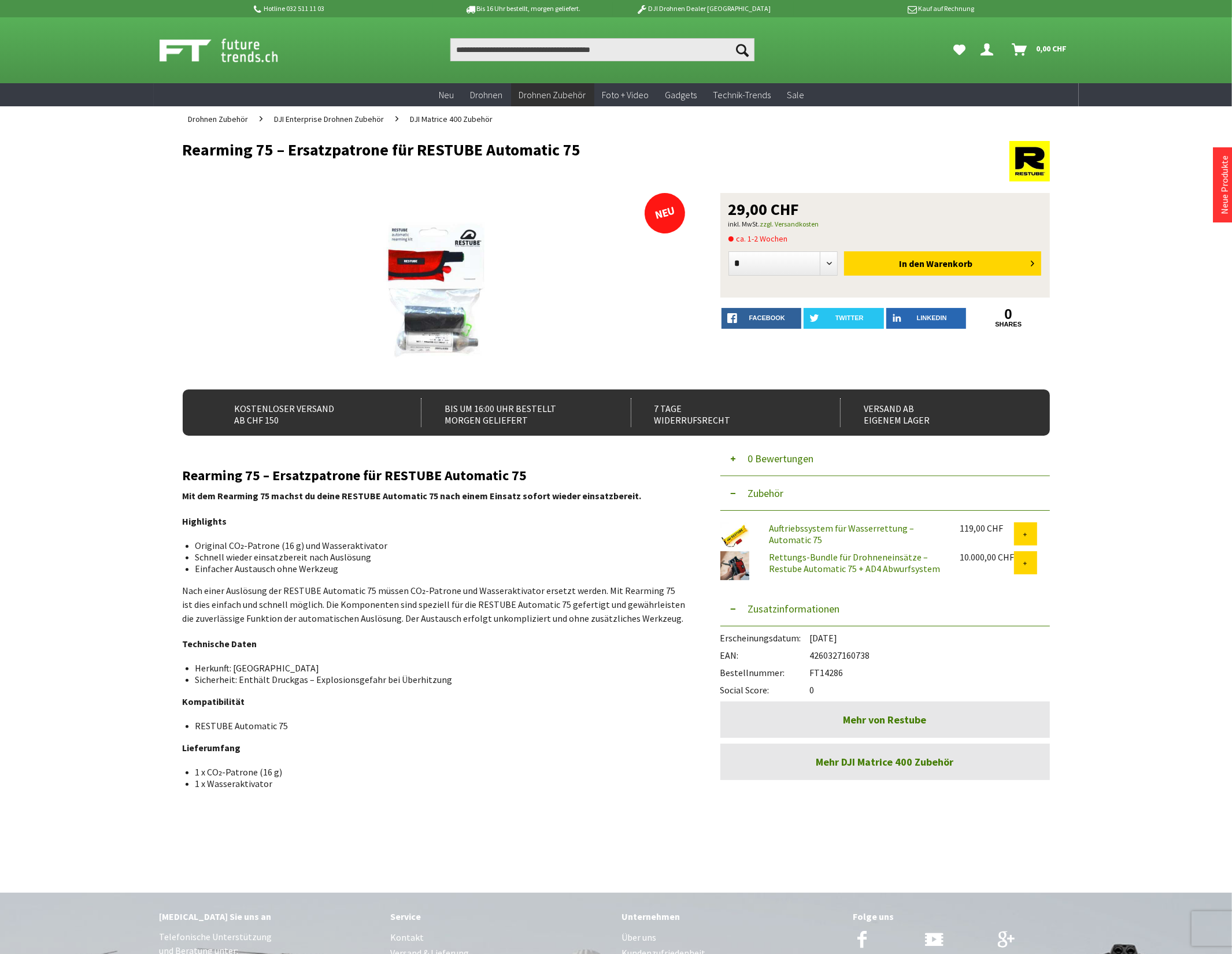
click at [836, 529] on link "Auftriebssystem für Wasserrettung – Automatic 75" at bounding box center [841, 534] width 145 height 23
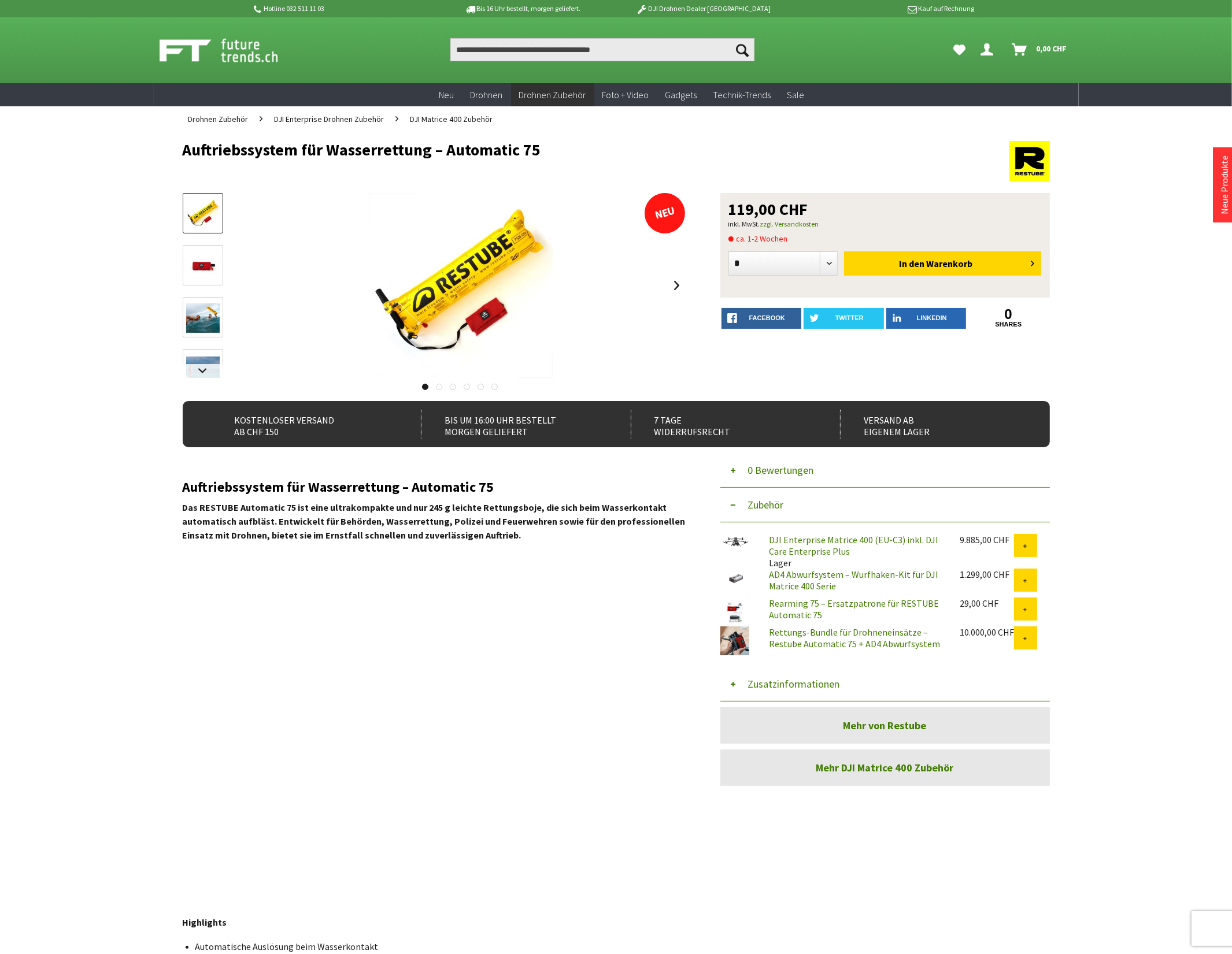
click at [784, 676] on button "Zusatzinformationen" at bounding box center [885, 684] width 329 height 35
